Goal: Navigation & Orientation: Find specific page/section

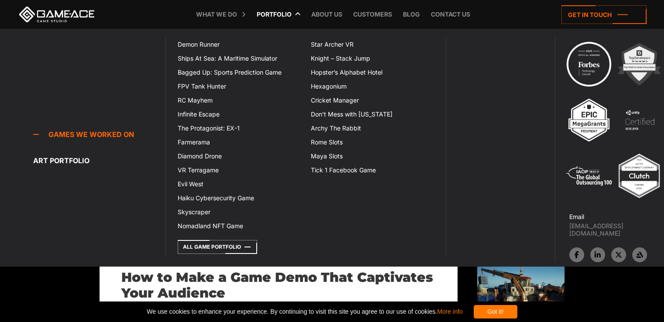
click at [276, 16] on link "Portfolio" at bounding box center [274, 14] width 44 height 29
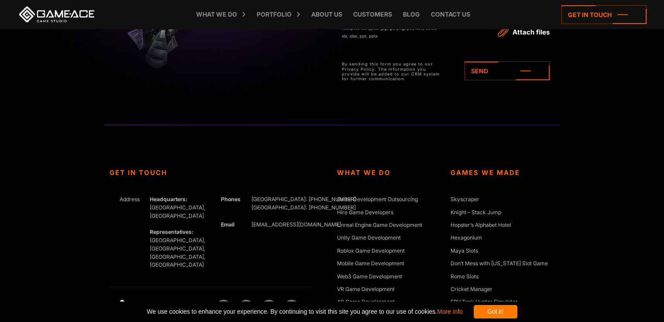
scroll to position [3128, 0]
